Goal: Task Accomplishment & Management: Manage account settings

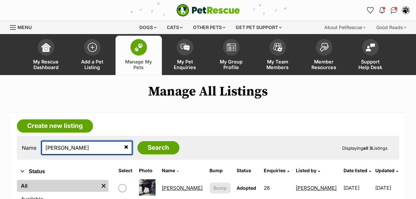
drag, startPoint x: 75, startPoint y: 147, endPoint x: 19, endPoint y: 146, distance: 56.6
click at [20, 147] on div "Name delia Search Displaying all 3 Listings" at bounding box center [208, 148] width 382 height 24
type input "maldives"
click at [137, 141] on input "Search" at bounding box center [158, 147] width 42 height 13
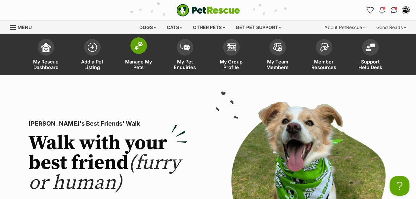
click at [144, 50] on span at bounding box center [138, 45] width 17 height 17
click at [144, 49] on span at bounding box center [138, 45] width 17 height 17
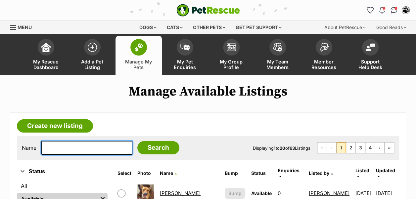
click at [78, 144] on input "text" at bounding box center [86, 148] width 91 height 14
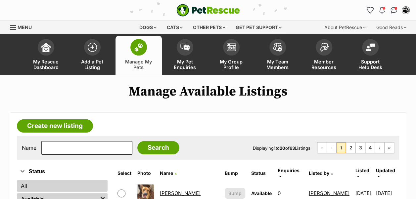
click at [29, 181] on link "All" at bounding box center [62, 186] width 91 height 12
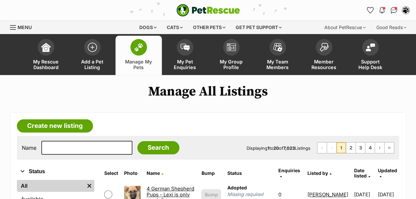
click at [69, 137] on div "Name Search Displaying 1 to 20 of 7,023 Listings First Page Previous Page 1 2 3…" at bounding box center [208, 148] width 382 height 24
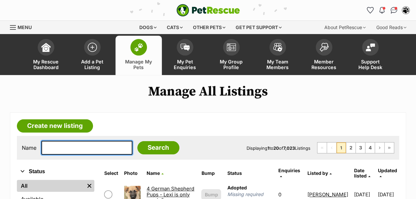
click at [72, 146] on input "text" at bounding box center [86, 148] width 91 height 14
type input "maldives"
click at [137, 141] on input "Search" at bounding box center [158, 147] width 42 height 13
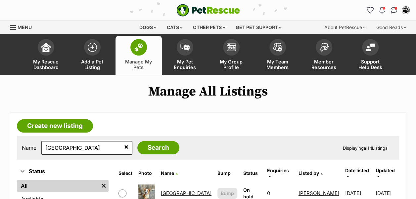
scroll to position [121, 0]
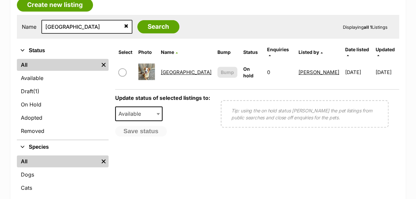
click at [178, 69] on link "[GEOGRAPHIC_DATA]" at bounding box center [186, 72] width 51 height 6
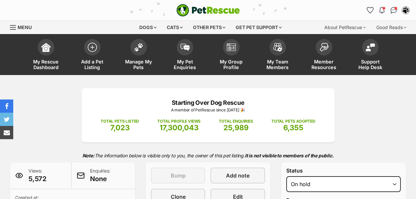
select select "reviewing_applications"
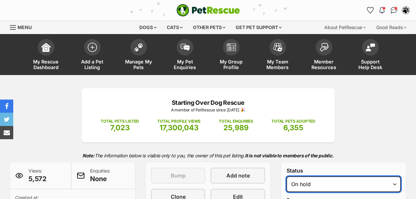
drag, startPoint x: 0, startPoint y: 0, endPoint x: 294, endPoint y: 184, distance: 347.2
click at [294, 186] on select "Draft Available On hold Adopted" at bounding box center [343, 184] width 114 height 16
select select "active"
click at [286, 176] on select "Draft Available On hold Adopted" at bounding box center [343, 184] width 114 height 16
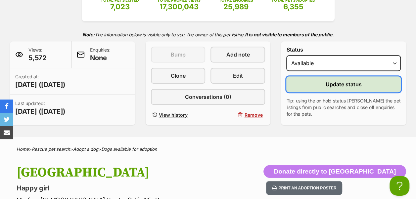
click at [316, 81] on button "Update status" at bounding box center [343, 84] width 114 height 16
